Goal: Check status: Check status

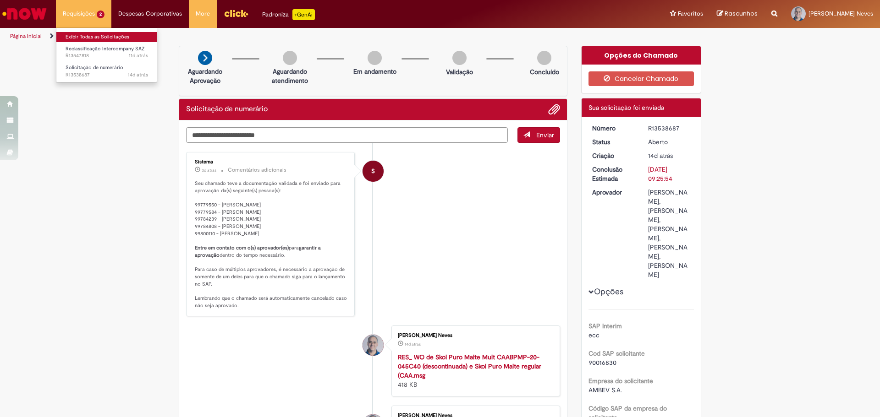
click at [90, 35] on link "Exibir Todas as Solicitações" at bounding box center [106, 37] width 101 height 10
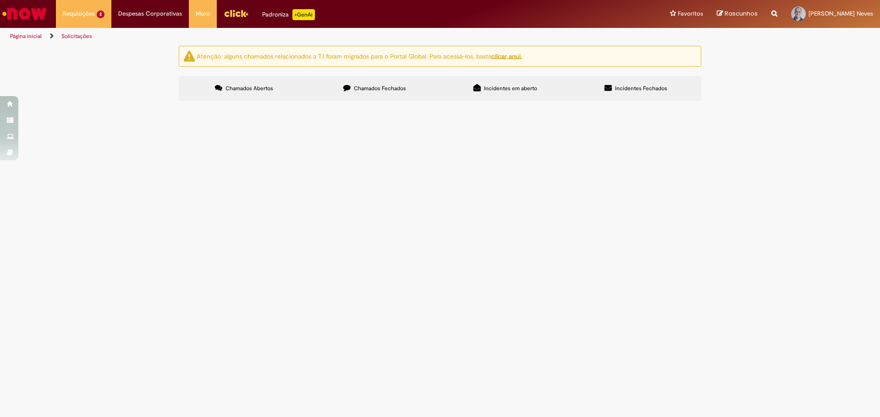
click at [0, 0] on span "R13547818" at bounding box center [0, 0] width 0 height 0
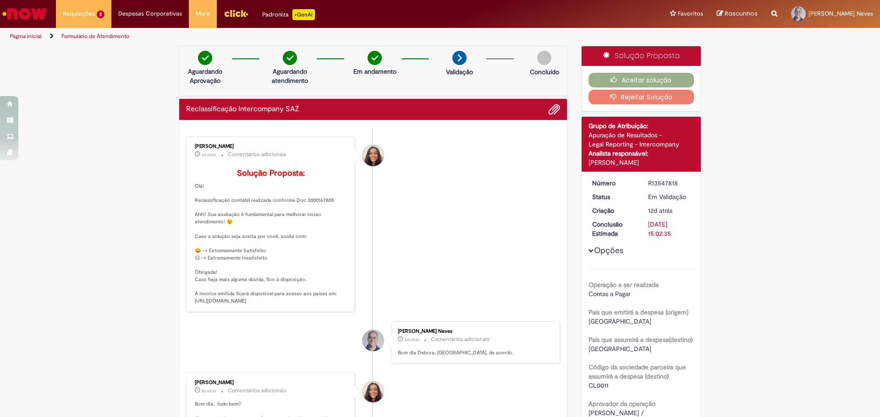
drag, startPoint x: 588, startPoint y: 180, endPoint x: 676, endPoint y: 184, distance: 87.6
click at [676, 179] on dl "Número R13547818 Status Em [GEOGRAPHIC_DATA] Criação 12d atrás 12 dias atrás Co…" at bounding box center [641, 179] width 113 height 0
copy dl "Número R13547818"
click at [83, 36] on link "Exibir Todas as Solicitações" at bounding box center [106, 37] width 101 height 10
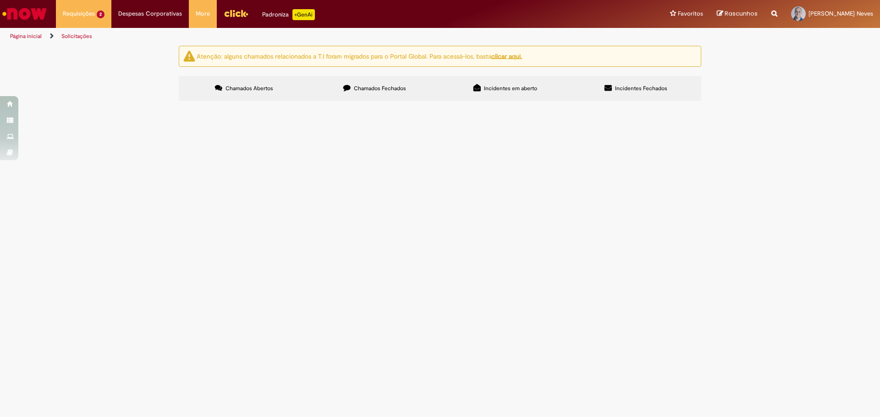
click at [0, 0] on span "Pagamento de saldo de latas SK PM 350ml vencidos por falta demanda junto ao for…" at bounding box center [0, 0] width 0 height 0
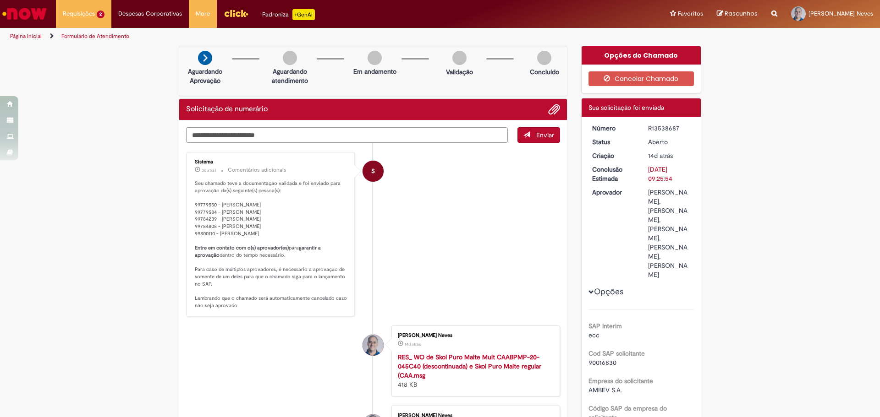
drag, startPoint x: 589, startPoint y: 126, endPoint x: 678, endPoint y: 127, distance: 88.9
click at [678, 124] on dl "Número R13538687 Status [GEOGRAPHIC_DATA] Criação 14d atrás 14 dias atrás Concl…" at bounding box center [641, 124] width 113 height 0
copy dl "Número R13538687"
